Goal: Task Accomplishment & Management: Complete application form

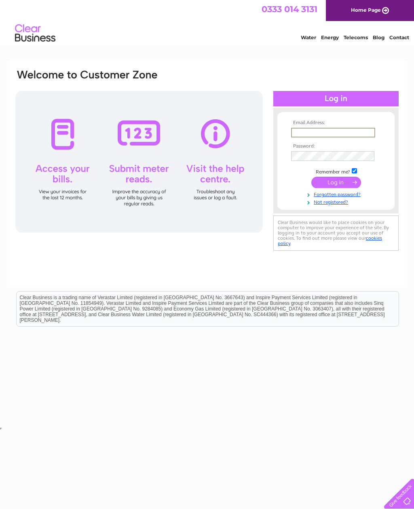
click at [314, 135] on input "text" at bounding box center [333, 133] width 84 height 10
click at [322, 136] on input "text" at bounding box center [333, 133] width 84 height 10
click at [313, 135] on input "text" at bounding box center [333, 133] width 84 height 10
click at [305, 138] on input "text" at bounding box center [333, 133] width 84 height 10
click at [307, 138] on input "text" at bounding box center [333, 133] width 84 height 10
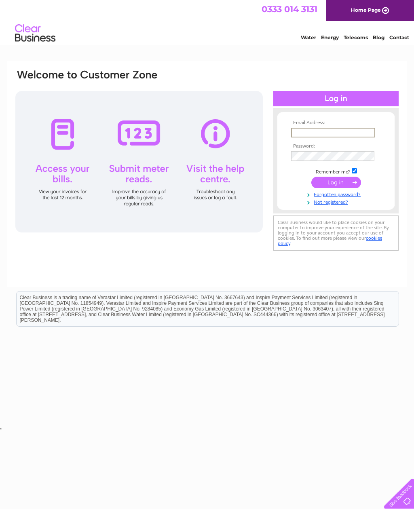
type input "[PERSON_NAME][EMAIL_ADDRESS][PERSON_NAME][DOMAIN_NAME]"
click at [336, 183] on input "submit" at bounding box center [336, 182] width 50 height 11
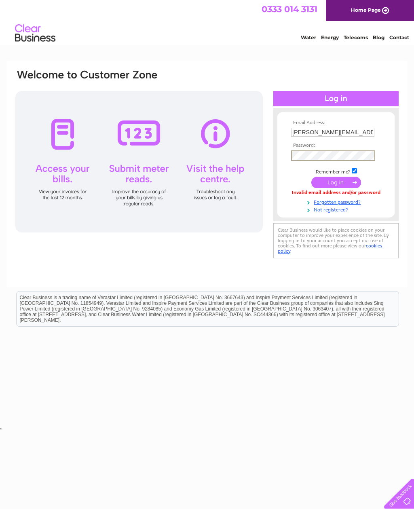
click at [345, 185] on input "submit" at bounding box center [336, 182] width 50 height 11
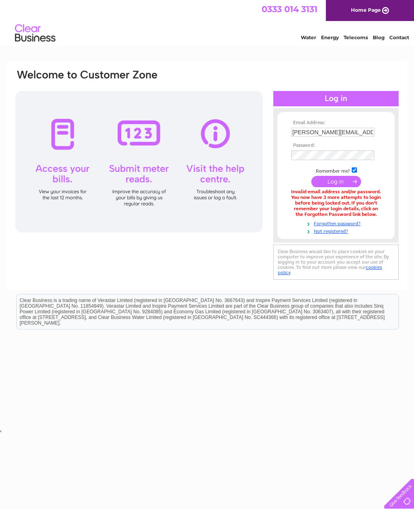
click at [348, 181] on input "submit" at bounding box center [336, 181] width 50 height 11
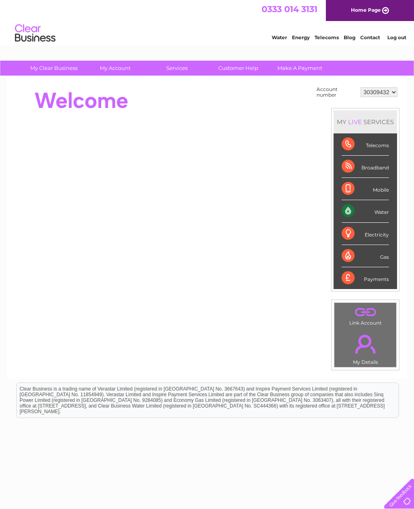
click at [379, 212] on div "Water" at bounding box center [365, 211] width 47 height 22
click at [352, 210] on div "Water" at bounding box center [365, 211] width 47 height 22
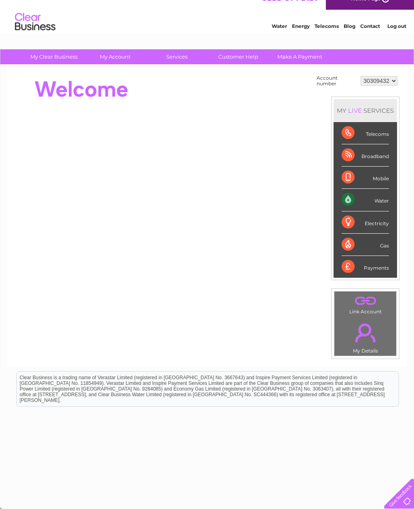
click at [358, 203] on div "Water" at bounding box center [365, 200] width 47 height 22
click at [375, 200] on div "Water" at bounding box center [365, 200] width 47 height 22
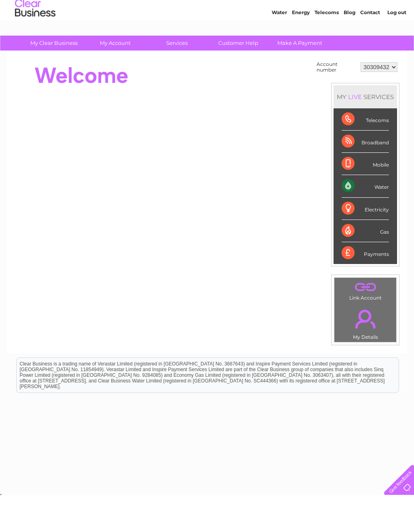
scroll to position [0, 0]
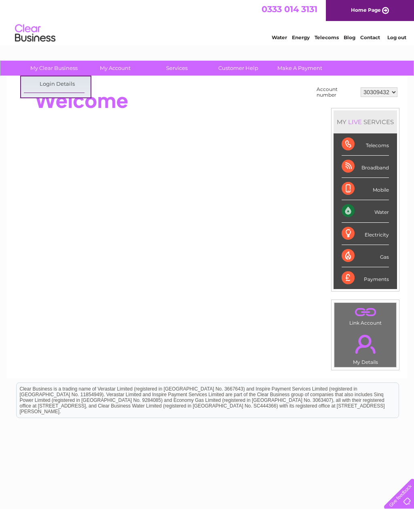
click at [244, 70] on link "Customer Help" at bounding box center [238, 68] width 67 height 15
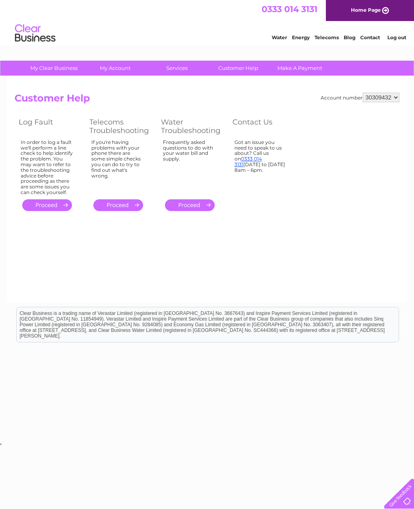
click at [200, 203] on link "." at bounding box center [190, 205] width 50 height 12
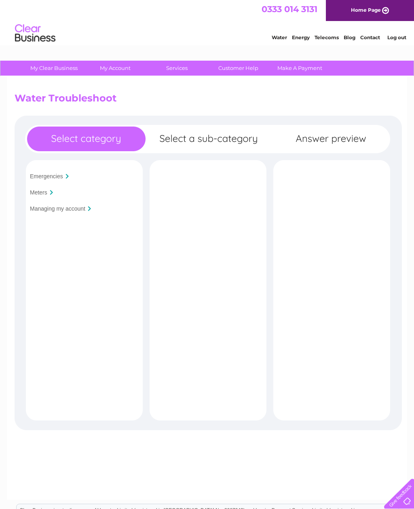
click at [56, 196] on div "Meters" at bounding box center [83, 192] width 112 height 12
click at [42, 196] on input "Meters" at bounding box center [38, 192] width 17 height 6
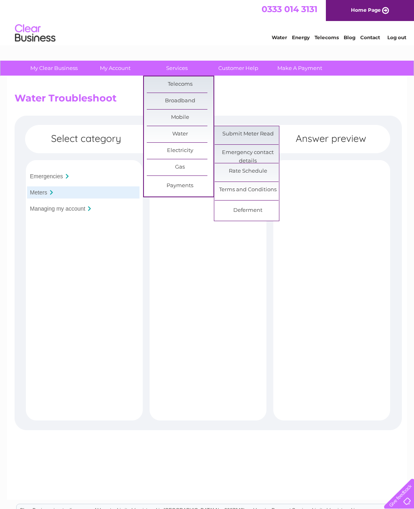
click at [260, 133] on link "Submit Meter Read" at bounding box center [248, 134] width 67 height 16
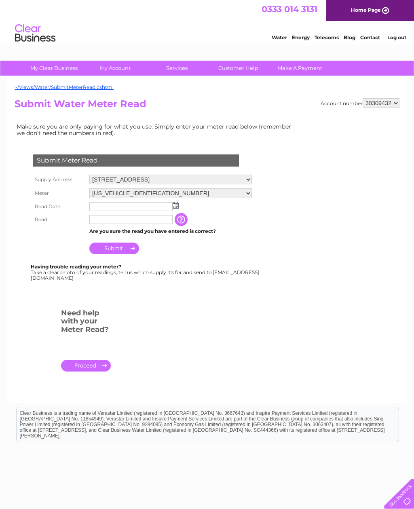
click at [119, 210] on input "text" at bounding box center [130, 206] width 83 height 9
click at [178, 209] on img at bounding box center [177, 206] width 6 height 6
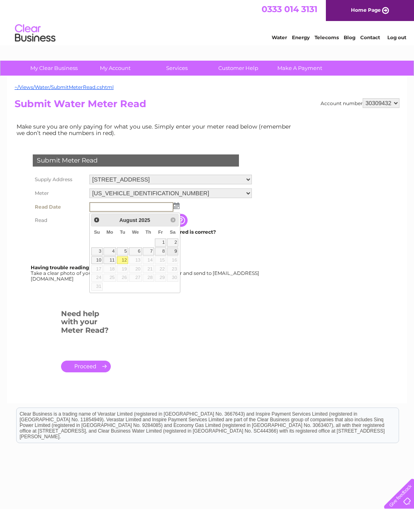
click at [178, 254] on link "9" at bounding box center [172, 252] width 11 height 8
type input "2025/08/09"
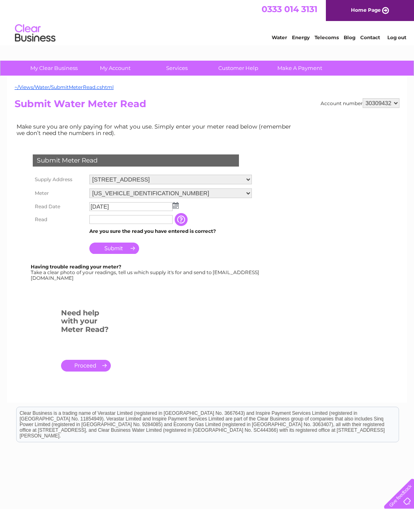
click at [119, 224] on input "text" at bounding box center [130, 219] width 83 height 9
type input "0"
click at [184, 225] on input "button" at bounding box center [183, 220] width 15 height 13
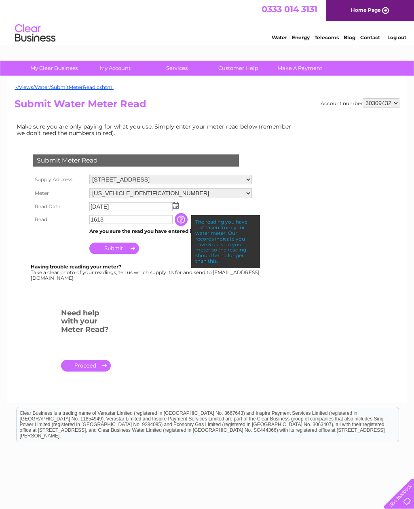
click at [146, 224] on input "1613" at bounding box center [130, 219] width 83 height 9
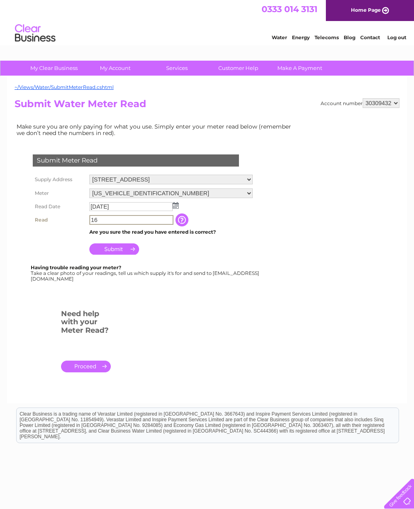
type input "1"
type input "01613"
click at [182, 223] on input "button" at bounding box center [183, 220] width 15 height 13
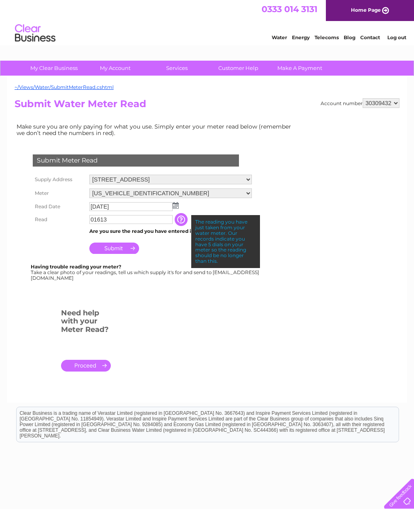
click at [124, 252] on input "Submit" at bounding box center [114, 248] width 50 height 11
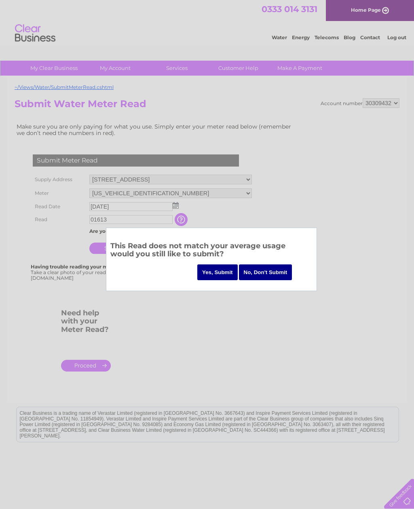
click at [220, 273] on input "Yes, Submit" at bounding box center [217, 273] width 40 height 16
